Goal: Task Accomplishment & Management: Manage account settings

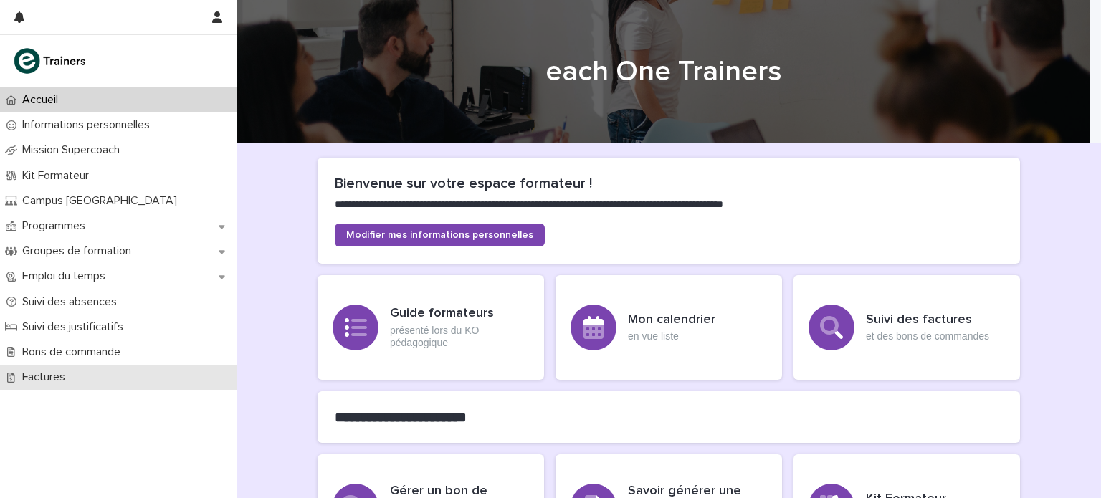
click at [151, 381] on div "Factures" at bounding box center [118, 377] width 237 height 25
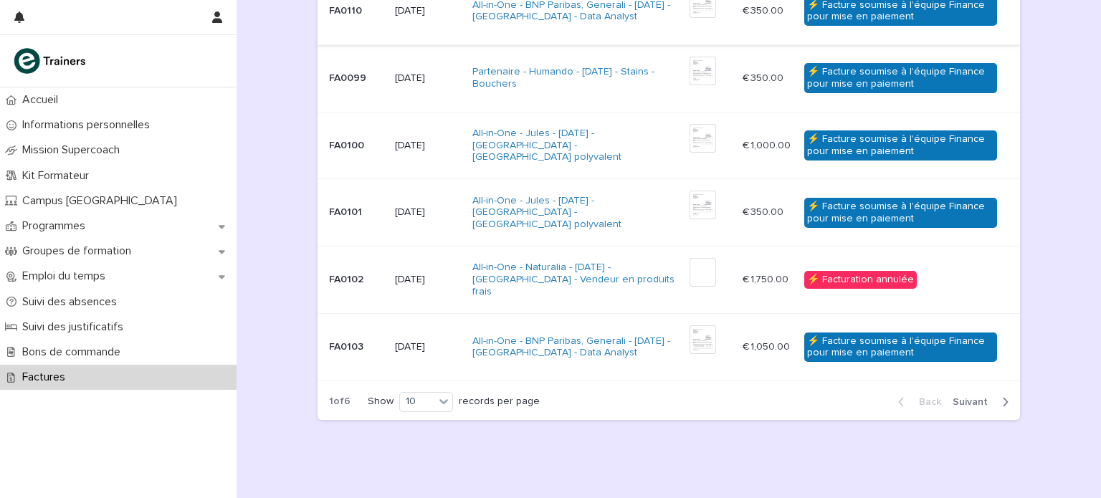
scroll to position [616, 0]
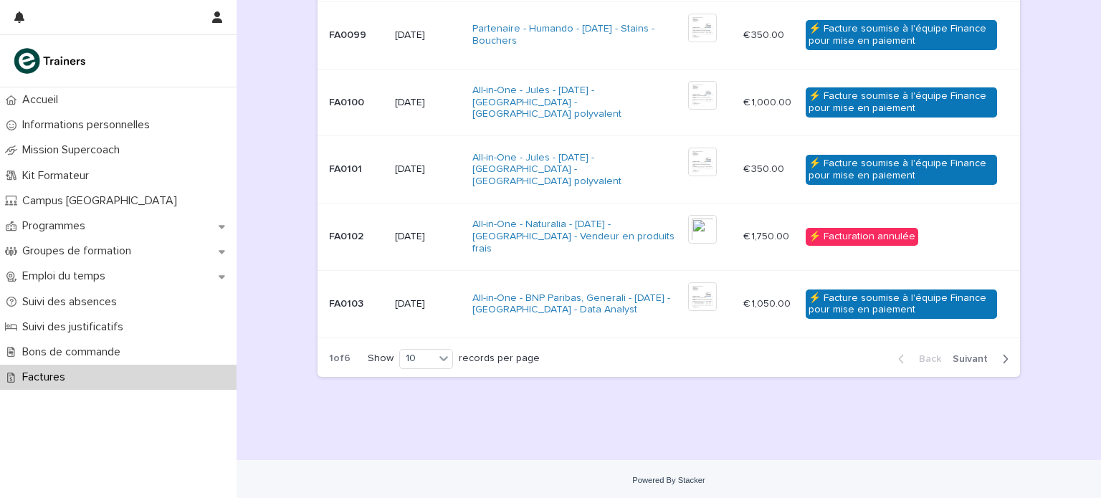
click at [963, 354] on span "Next" at bounding box center [975, 359] width 44 height 10
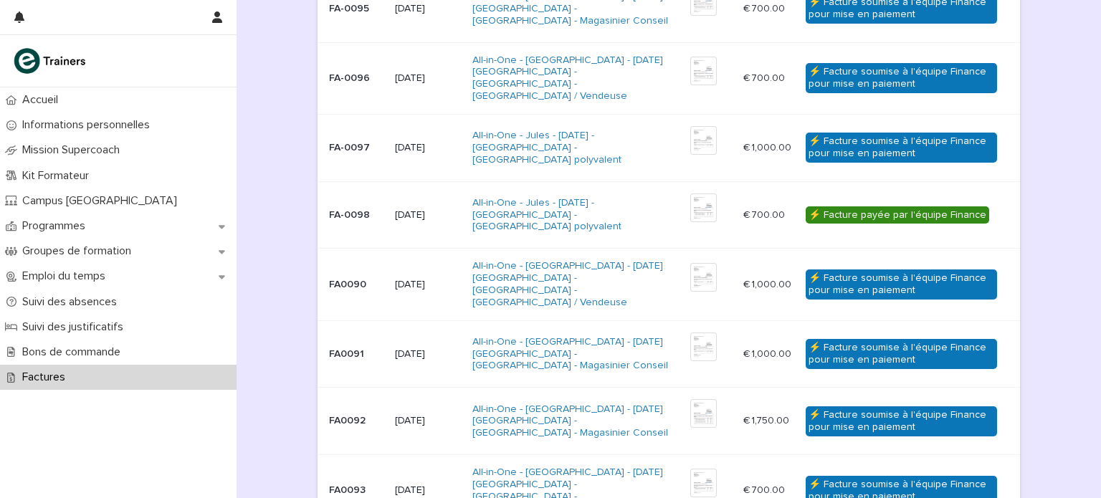
scroll to position [156, 0]
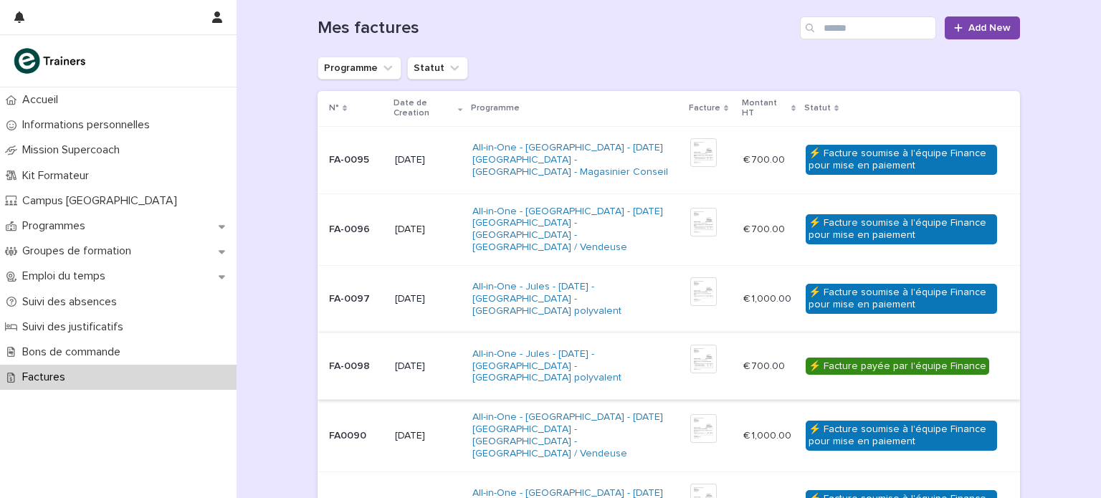
click at [692, 354] on img at bounding box center [703, 359] width 27 height 29
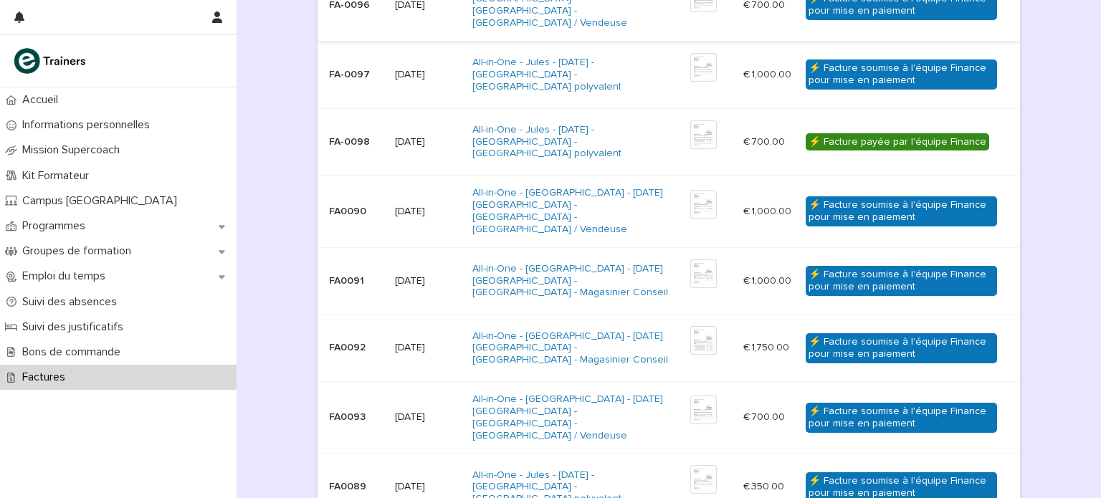
scroll to position [616, 0]
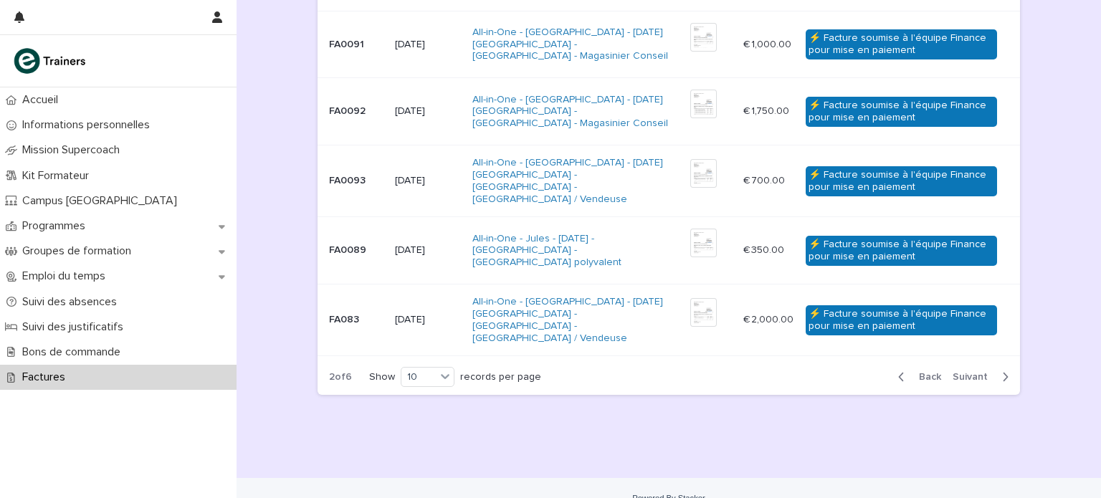
click at [927, 372] on span "Back" at bounding box center [925, 377] width 31 height 10
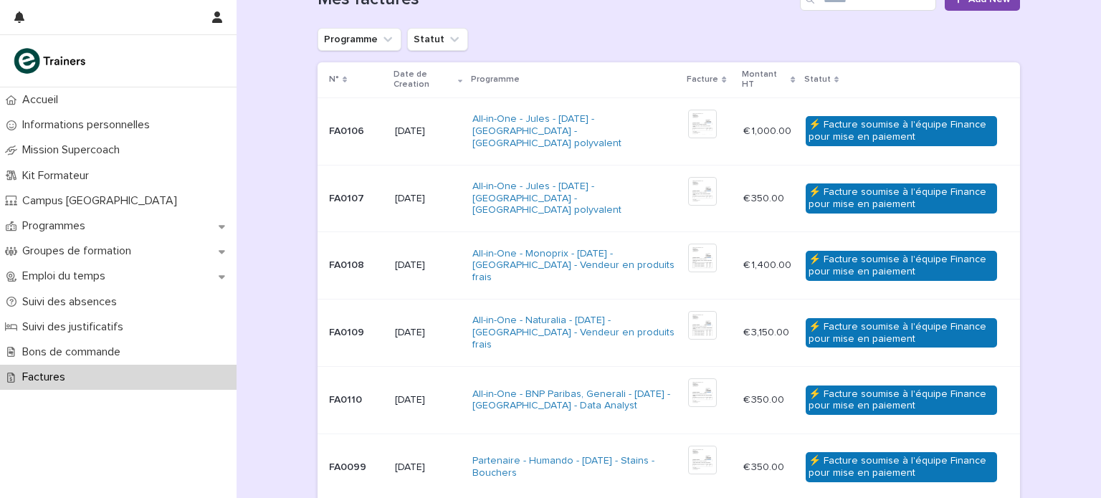
scroll to position [183, 0]
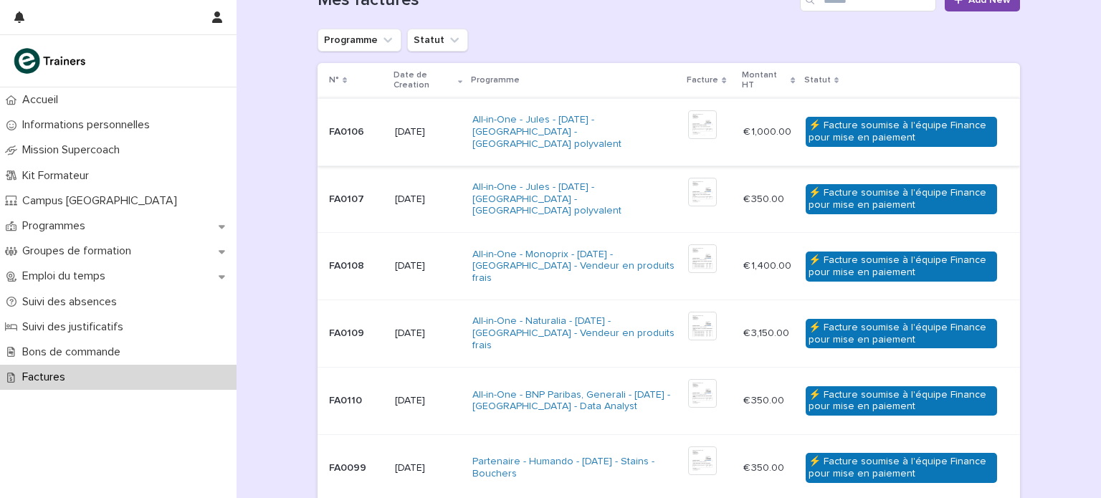
click at [694, 122] on img at bounding box center [702, 124] width 29 height 29
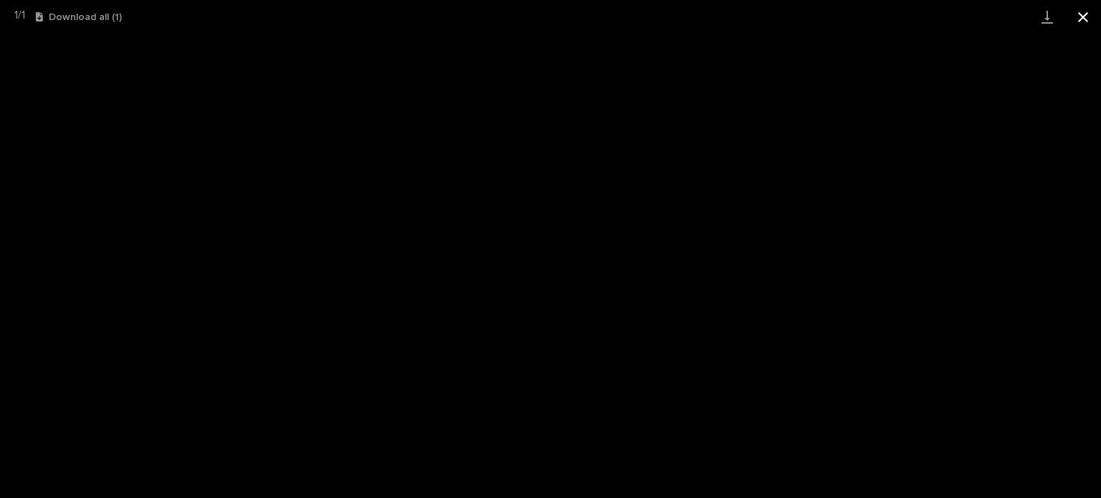
click at [1082, 20] on button "Close gallery" at bounding box center [1083, 17] width 36 height 34
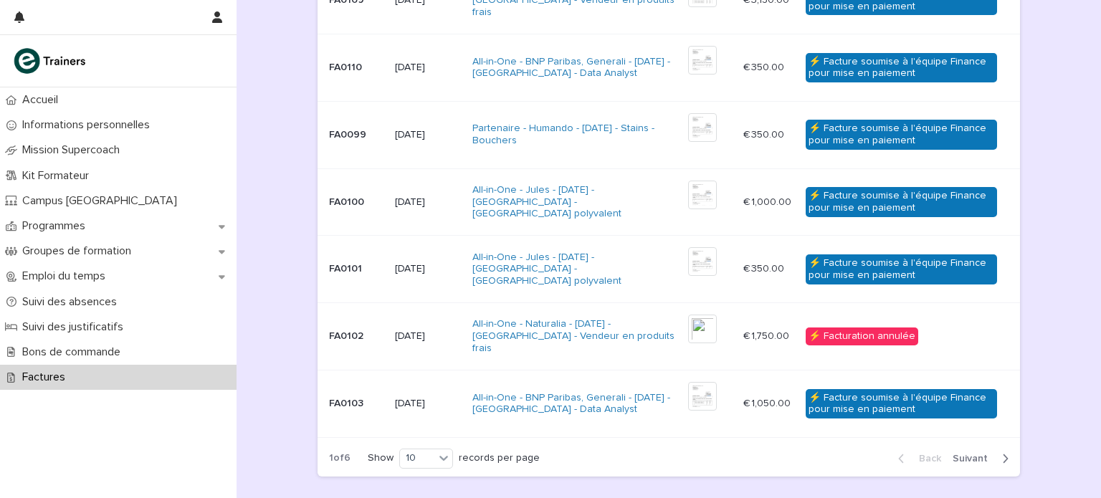
scroll to position [522, 0]
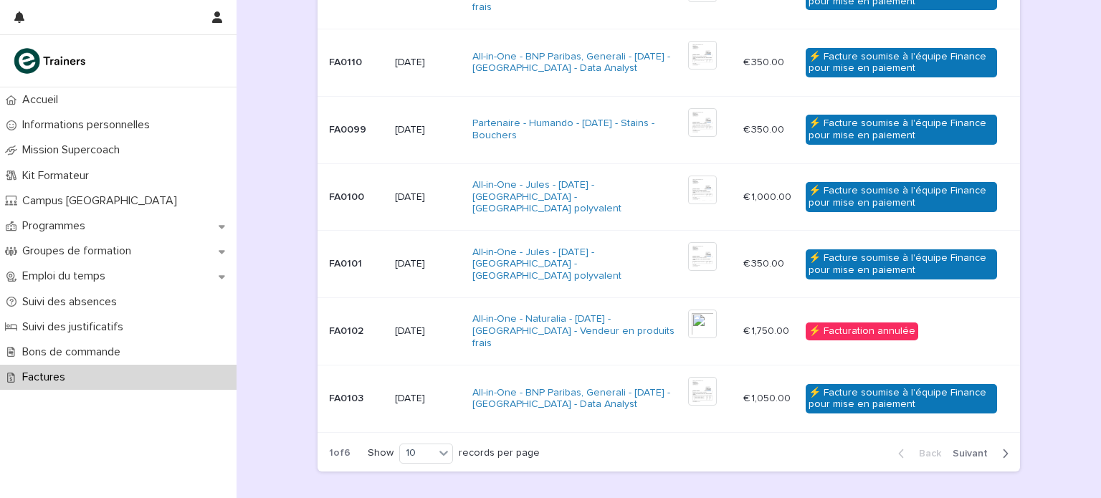
click at [956, 439] on div "Back Next" at bounding box center [953, 454] width 133 height 36
click at [963, 449] on span "Next" at bounding box center [975, 454] width 44 height 10
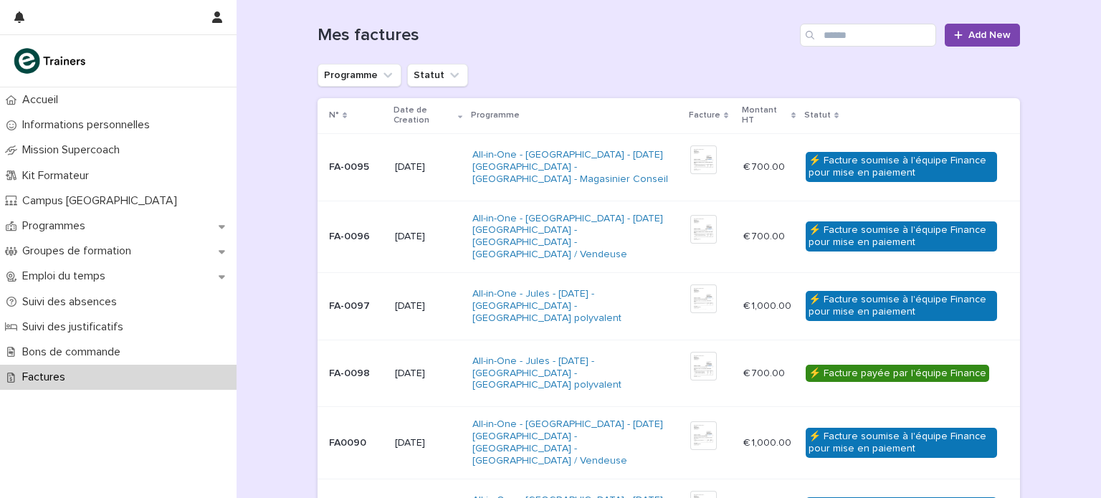
scroll to position [138, 0]
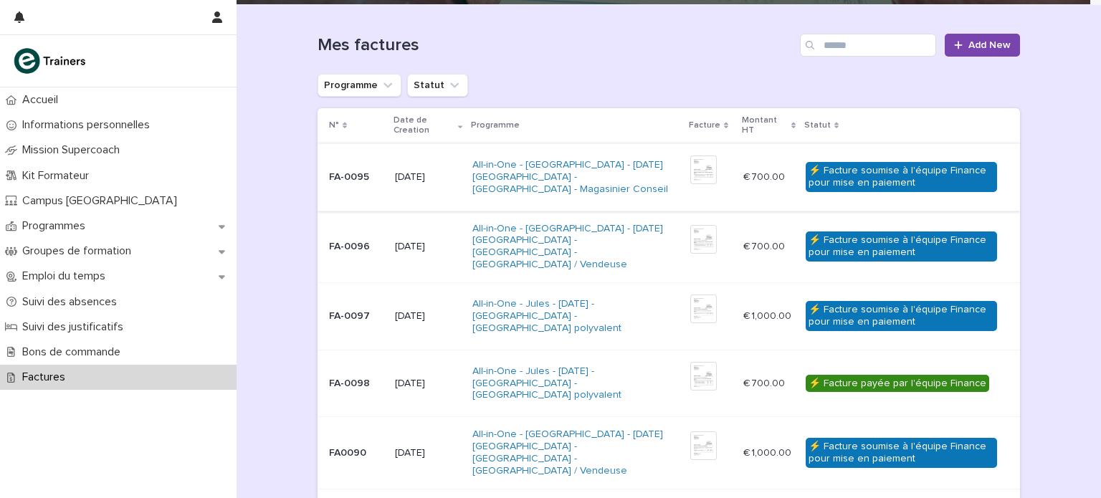
click at [700, 158] on img at bounding box center [703, 170] width 27 height 29
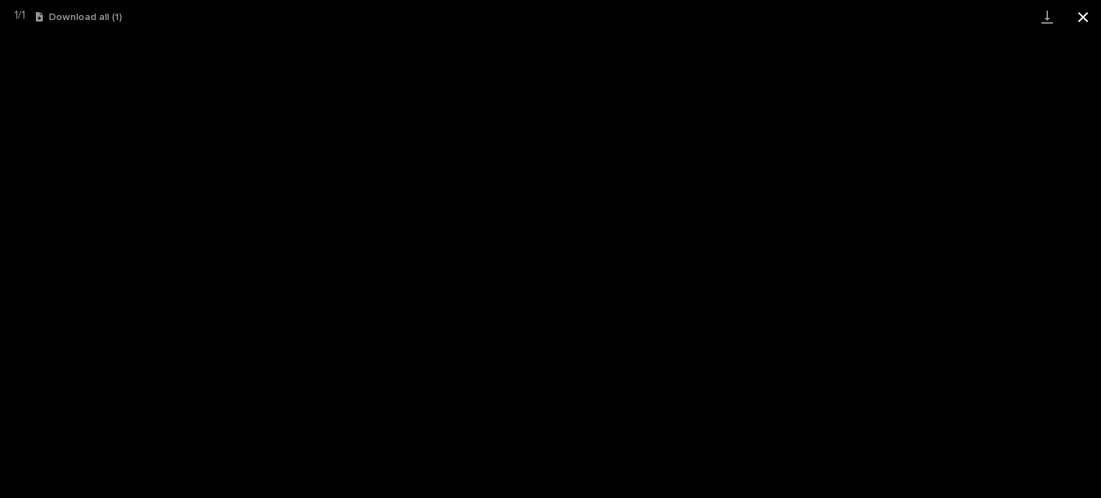
click at [1085, 14] on button "Close gallery" at bounding box center [1083, 17] width 36 height 34
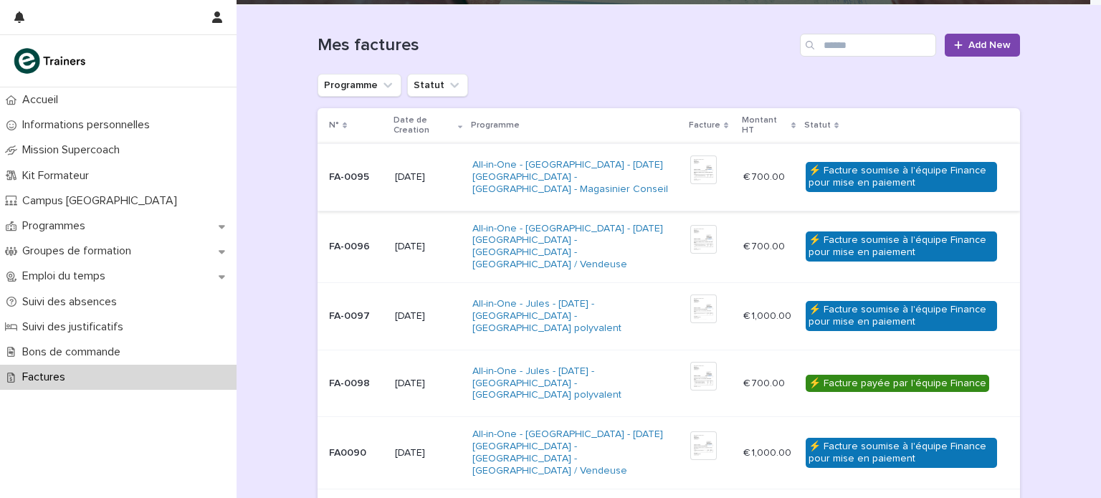
click at [690, 166] on img at bounding box center [703, 170] width 27 height 29
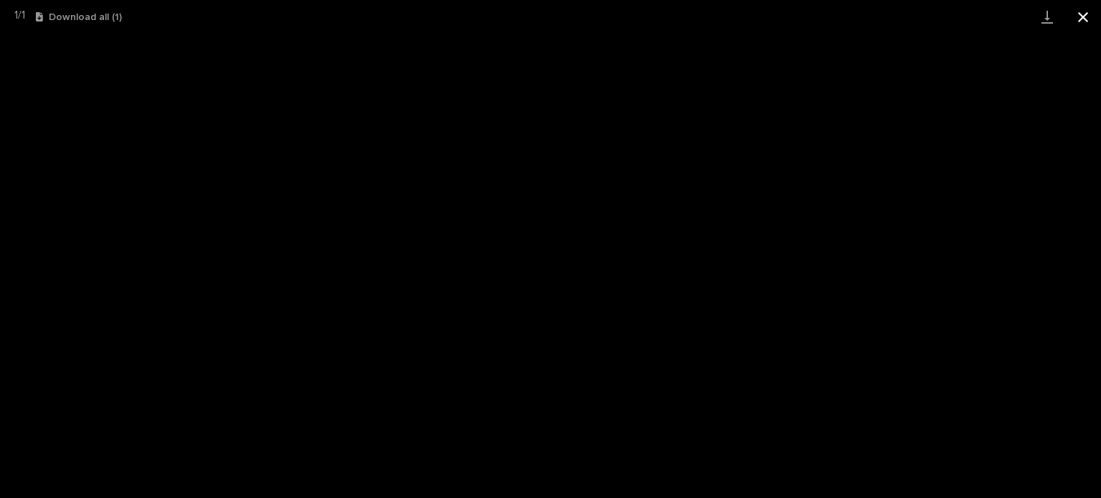
click at [1072, 17] on button "Close gallery" at bounding box center [1083, 17] width 36 height 34
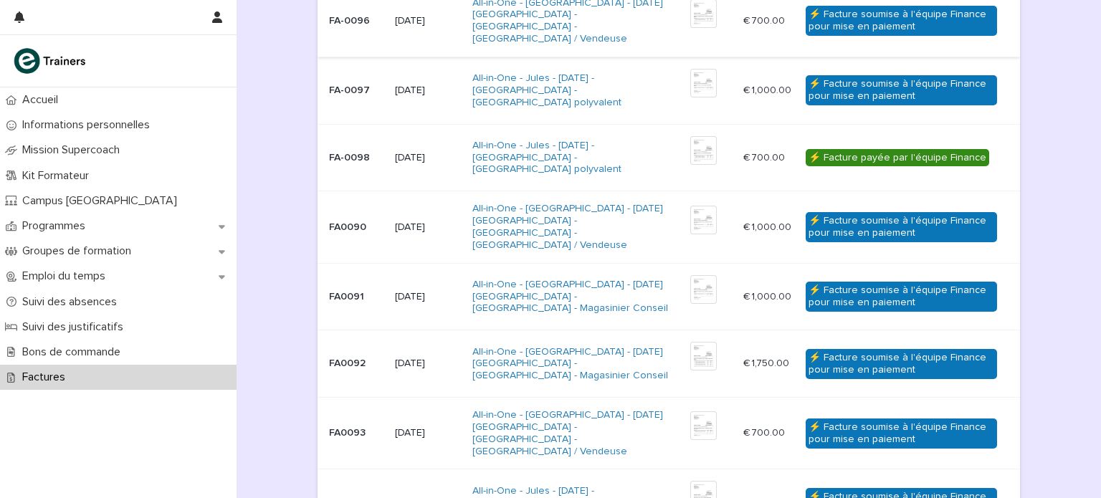
scroll to position [616, 0]
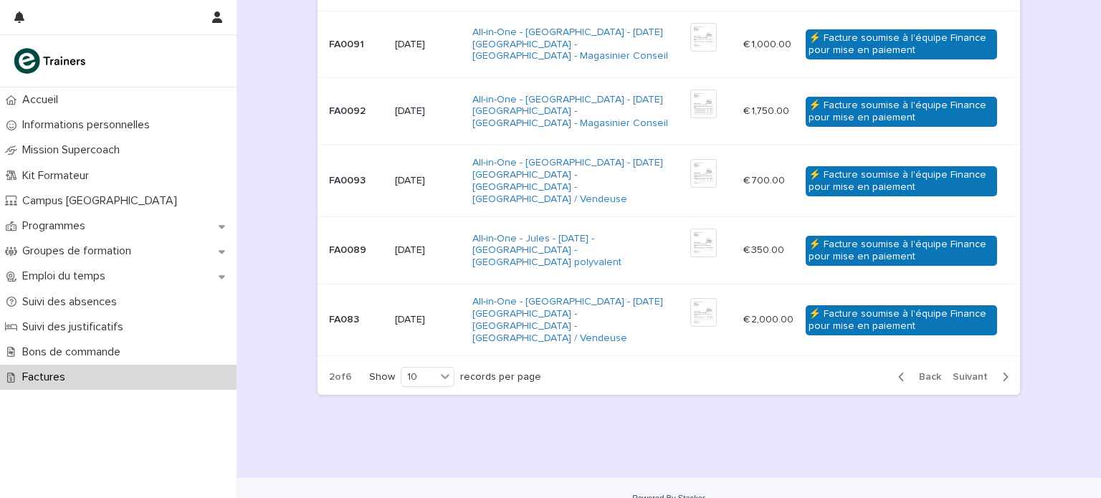
click at [903, 371] on button "Back" at bounding box center [917, 377] width 60 height 13
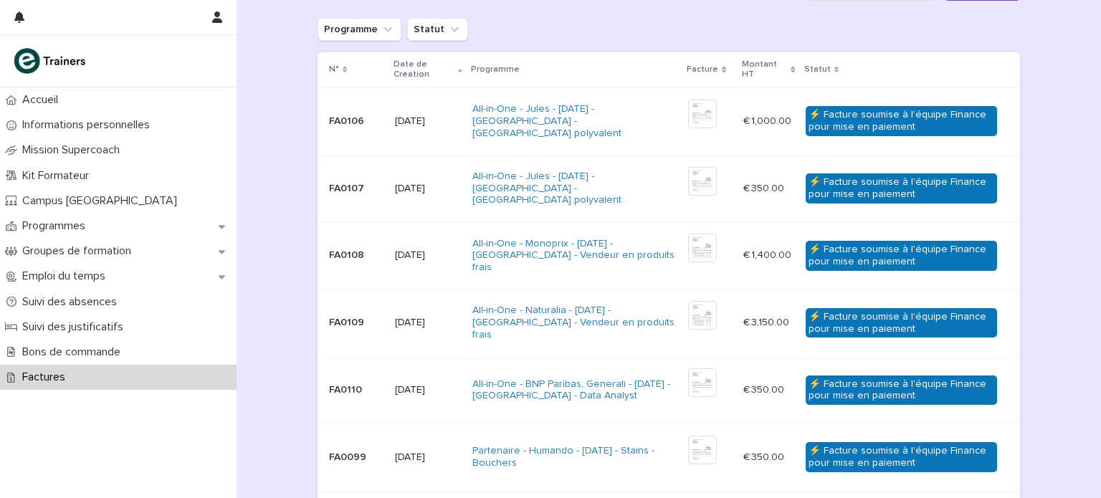
scroll to position [192, 0]
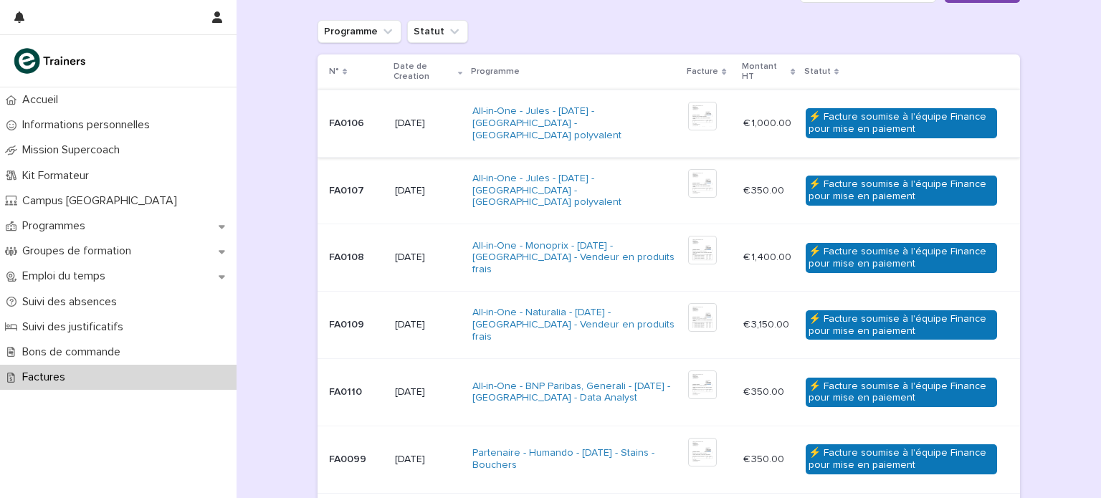
click at [699, 114] on img at bounding box center [702, 116] width 29 height 29
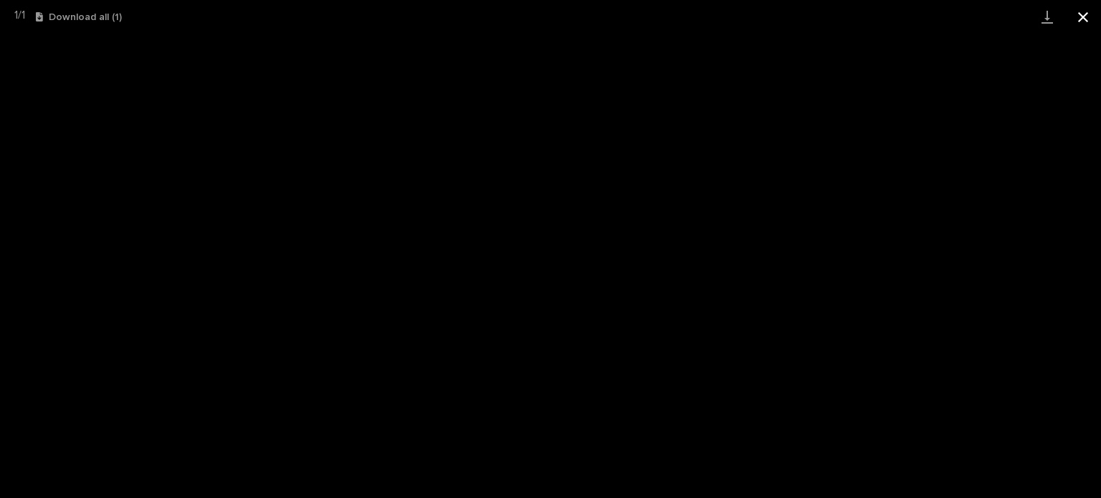
click at [1075, 22] on button "Close gallery" at bounding box center [1083, 17] width 36 height 34
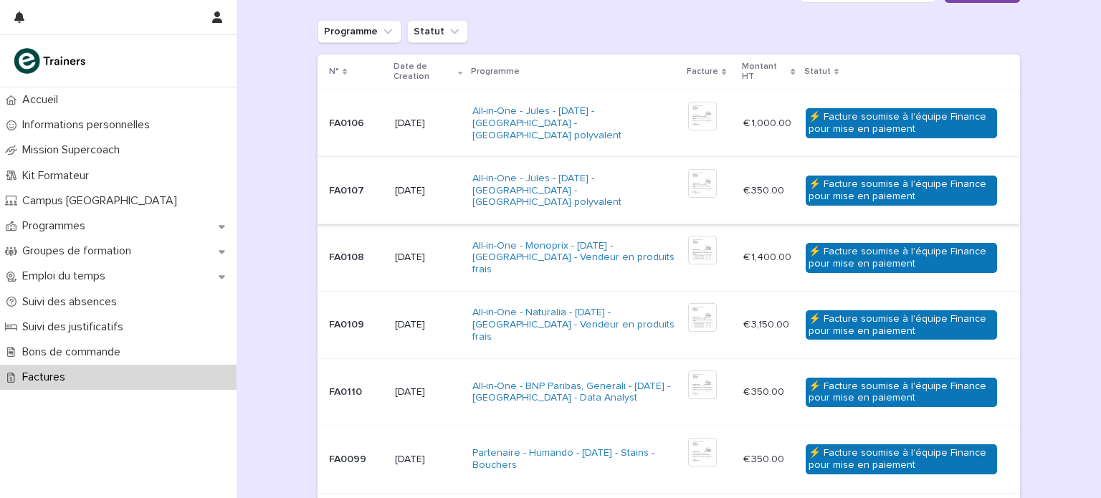
click at [697, 181] on img at bounding box center [702, 183] width 29 height 29
click at [692, 185] on img at bounding box center [702, 183] width 29 height 29
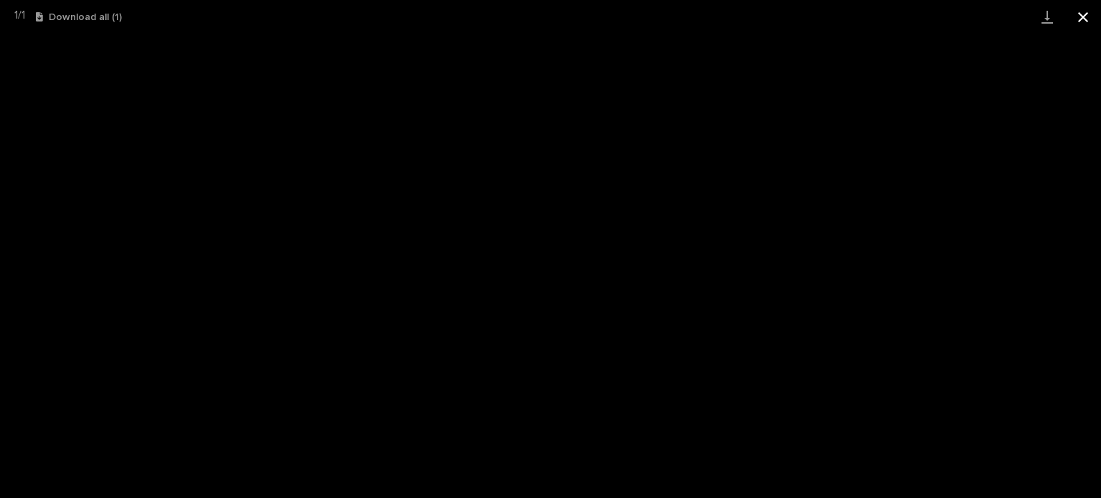
click at [1084, 9] on button "Close gallery" at bounding box center [1083, 17] width 36 height 34
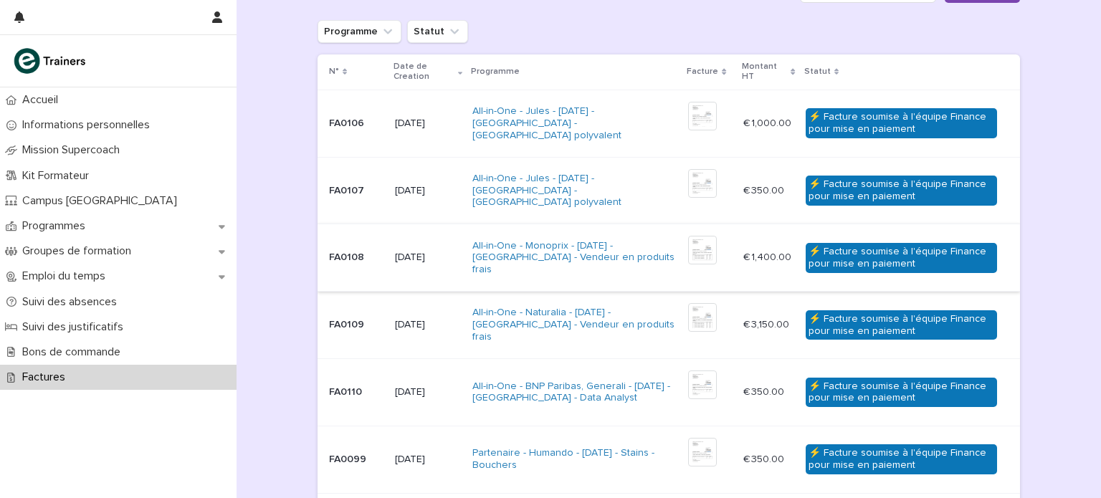
click at [688, 251] on img at bounding box center [702, 250] width 29 height 29
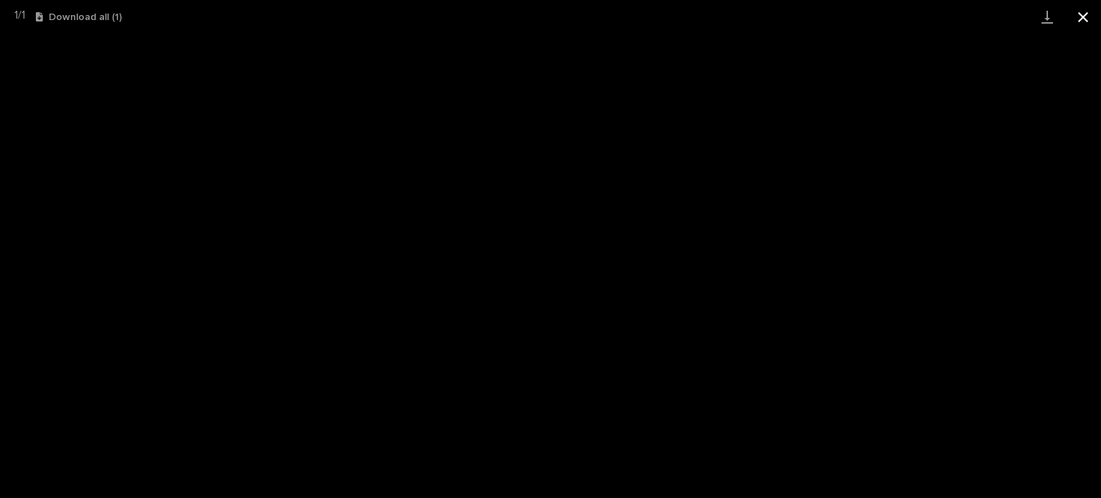
click at [1084, 16] on button "Close gallery" at bounding box center [1083, 17] width 36 height 34
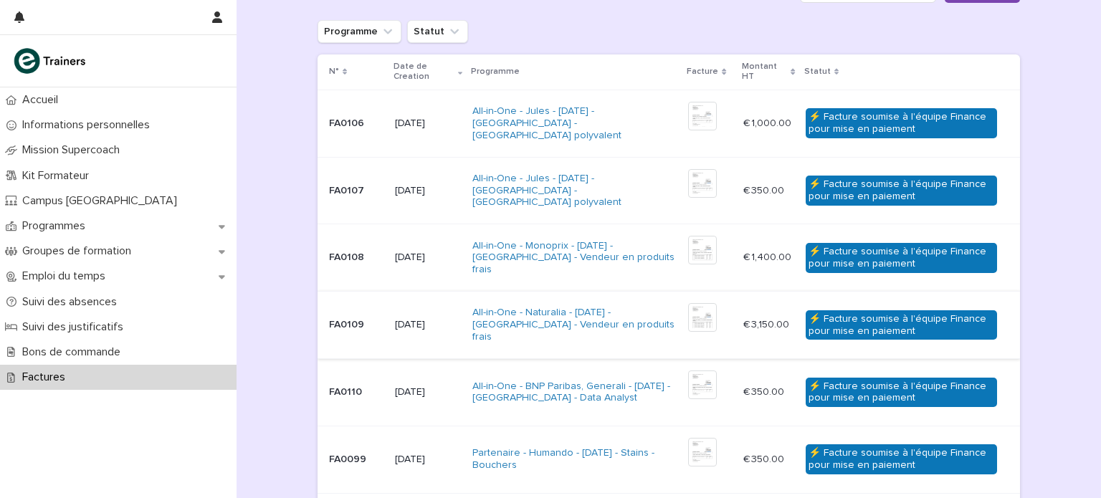
click at [690, 326] on img at bounding box center [702, 317] width 29 height 29
